Goal: Task Accomplishment & Management: Use online tool/utility

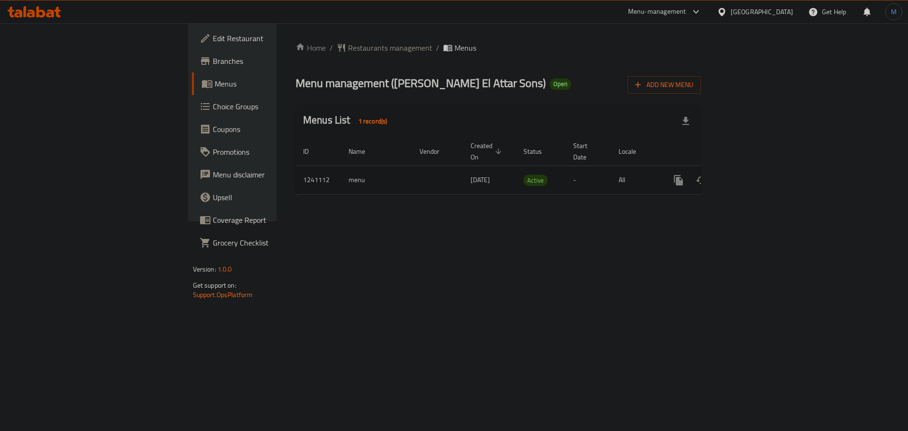
click at [753, 175] on icon "enhanced table" at bounding box center [746, 180] width 11 height 11
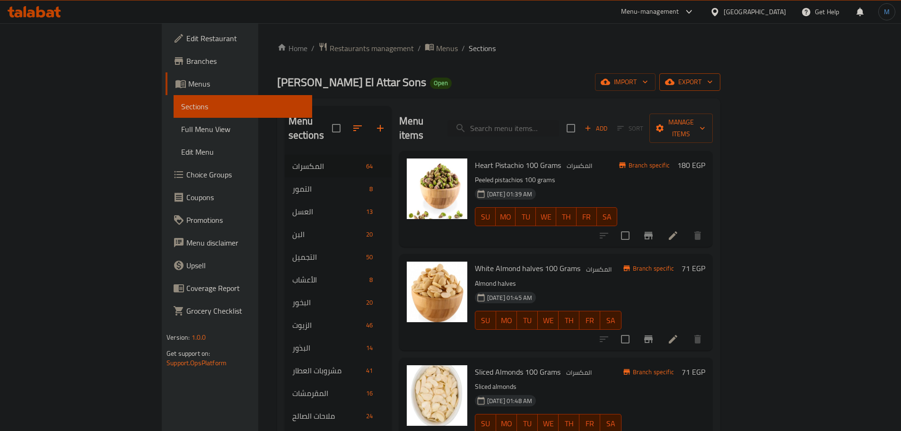
click at [713, 84] on span "export" at bounding box center [690, 82] width 46 height 12
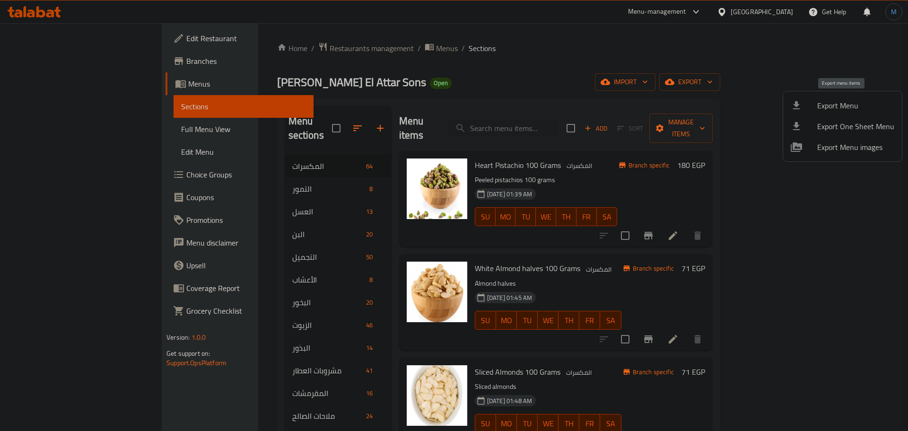
click at [857, 105] on span "Export Menu" at bounding box center [855, 105] width 77 height 11
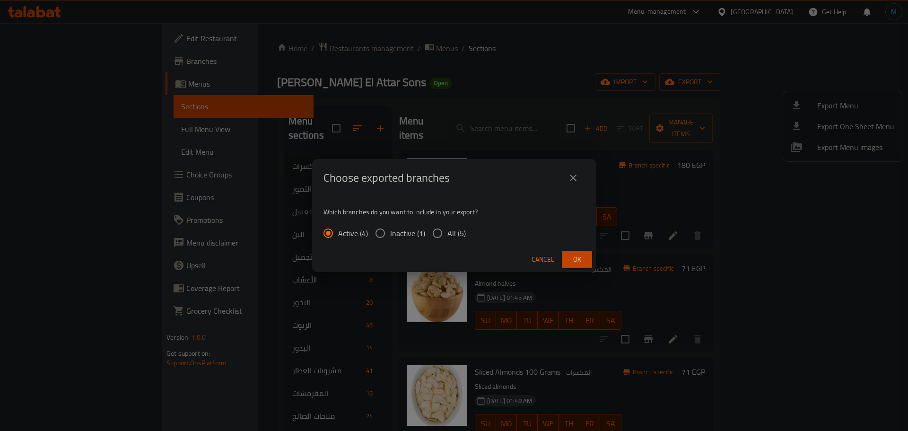
click at [578, 259] on span "Ok" at bounding box center [577, 260] width 15 height 12
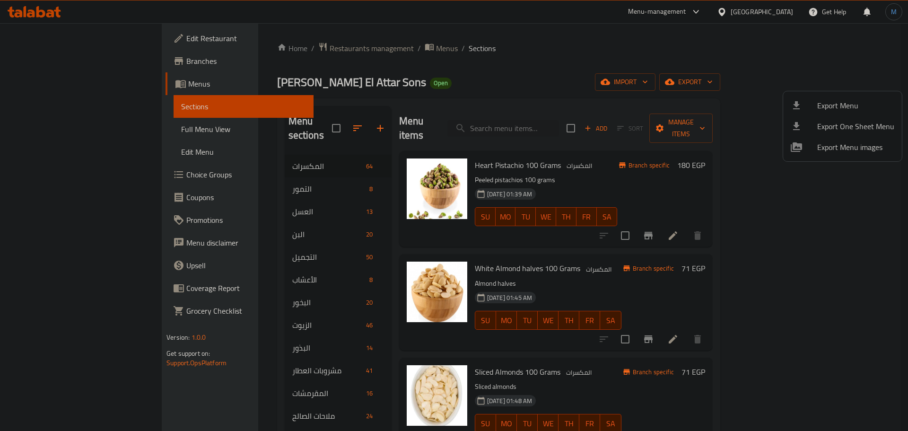
click at [574, 119] on div at bounding box center [454, 215] width 908 height 431
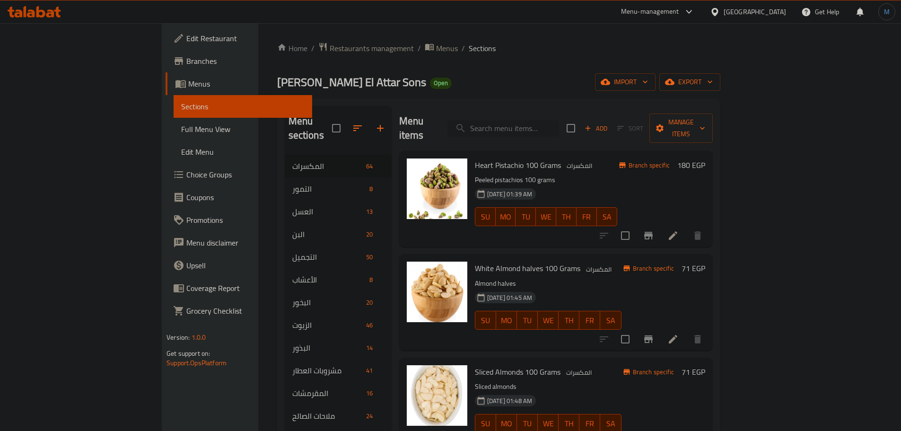
click at [559, 120] on input "search" at bounding box center [503, 128] width 112 height 17
paste input "عسل زيتون الصالح 420 جرام"
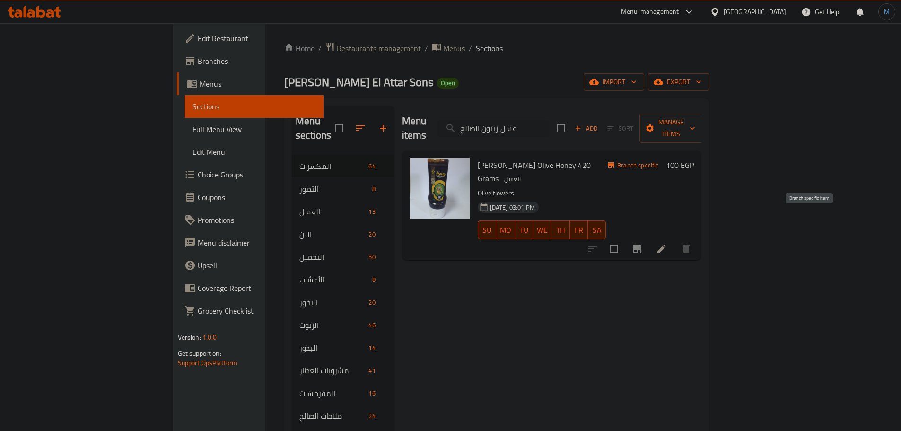
type input "عسل زيتون الصالح"
click at [643, 243] on icon "Branch-specific-item" at bounding box center [637, 248] width 11 height 11
click at [549, 120] on input "عسل زيتون الصالح" at bounding box center [494, 128] width 112 height 17
paste input "بلى مر الصالح 420 جرام"
type input "عسل جبلى مر"
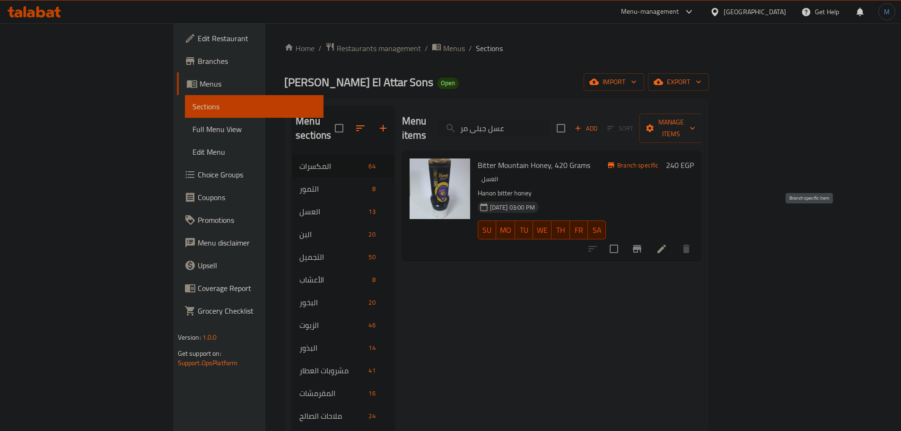
click at [641, 245] on icon "Branch-specific-item" at bounding box center [637, 249] width 9 height 8
click at [549, 125] on input "عسل جبلى مر" at bounding box center [494, 128] width 112 height 17
paste input "بة البركة"
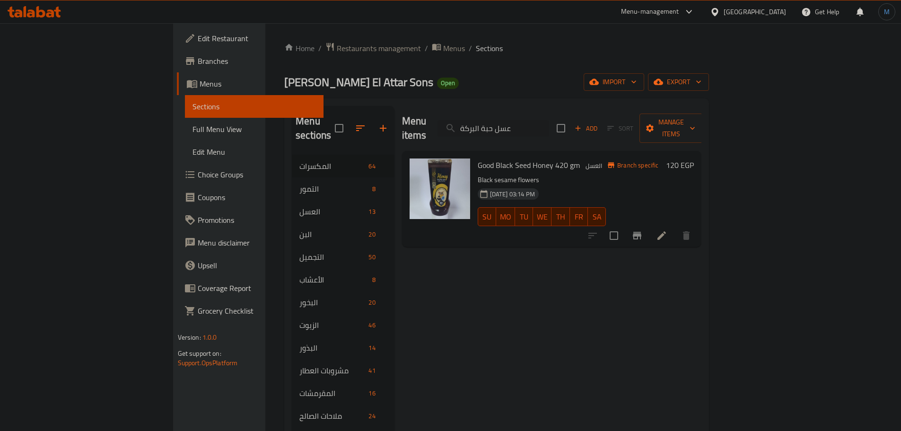
type input "عسل حبة البركة"
click at [698, 224] on div at bounding box center [639, 235] width 116 height 23
click at [649, 224] on button "Branch-specific-item" at bounding box center [637, 235] width 23 height 23
click at [546, 123] on input "عسل حبة البركة" at bounding box center [494, 128] width 112 height 17
paste input "نوار"
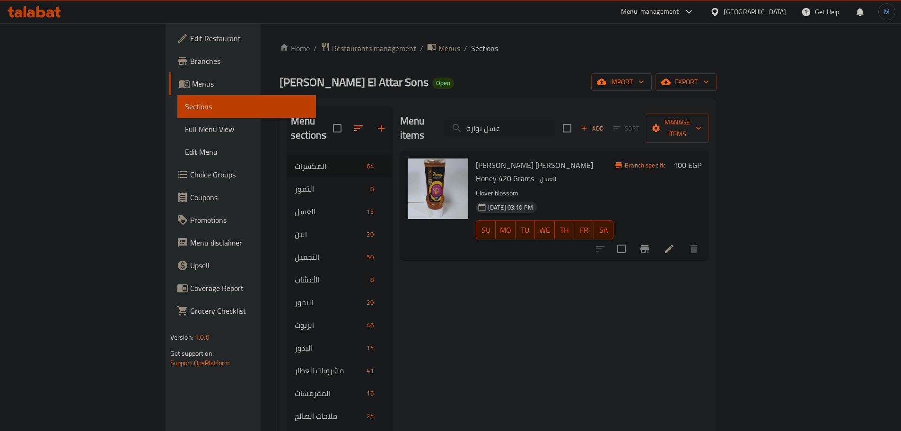
type input "عسل نوارة"
click at [656, 237] on button "Branch-specific-item" at bounding box center [644, 248] width 23 height 23
click at [555, 120] on input "عسل نوارة" at bounding box center [500, 128] width 112 height 17
paste input "بردقوش"
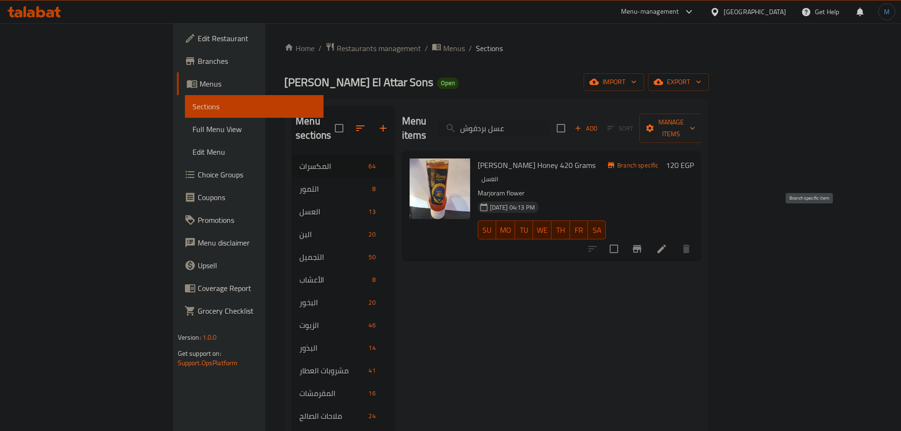
type input "عسل بردقوش"
click at [641, 245] on icon "Branch-specific-item" at bounding box center [637, 249] width 9 height 8
click at [702, 76] on span "export" at bounding box center [679, 82] width 46 height 12
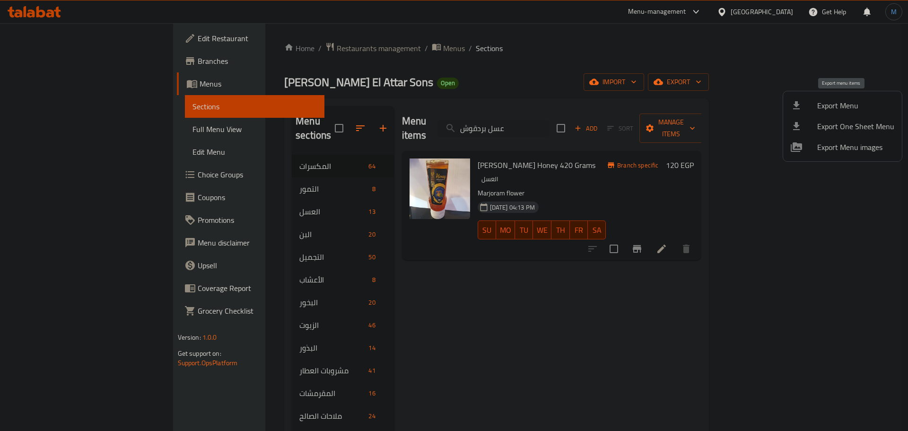
click at [847, 98] on li "Export Menu" at bounding box center [842, 105] width 119 height 21
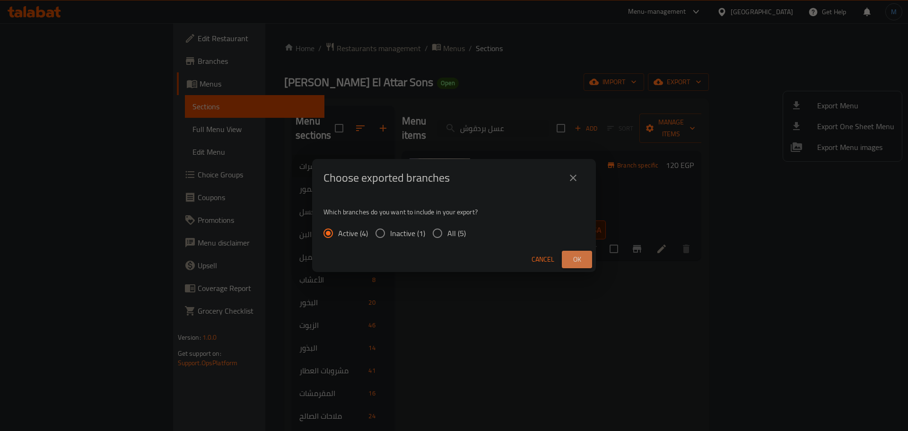
click at [583, 253] on button "Ok" at bounding box center [577, 260] width 30 height 18
